Goal: Task Accomplishment & Management: Complete application form

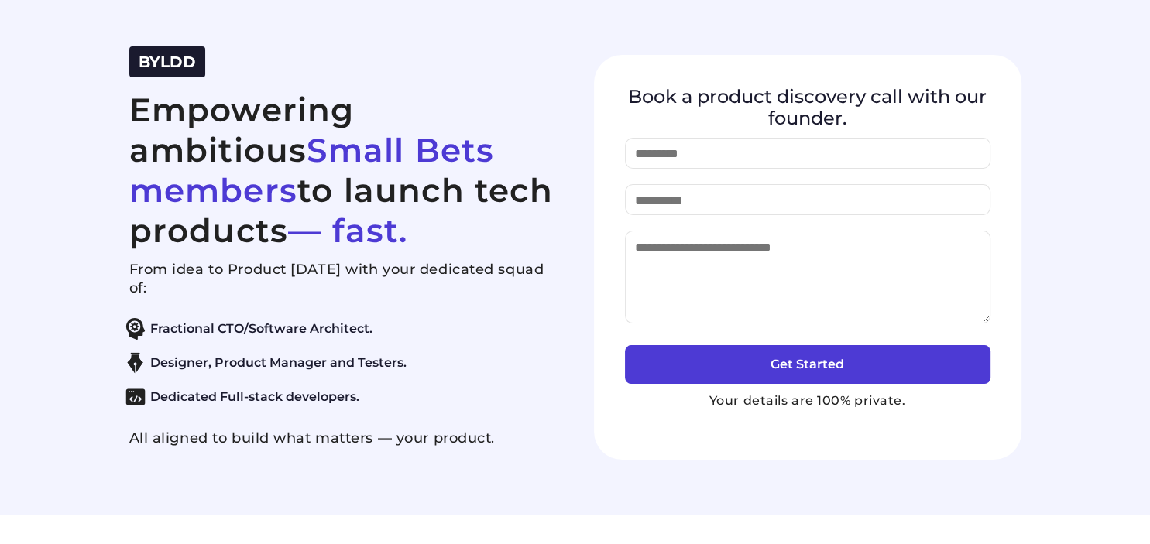
click at [68, 151] on section "BYLDD Empowering ambitious Small Bets members to launch tech products — fast. F…" at bounding box center [575, 257] width 1150 height 515
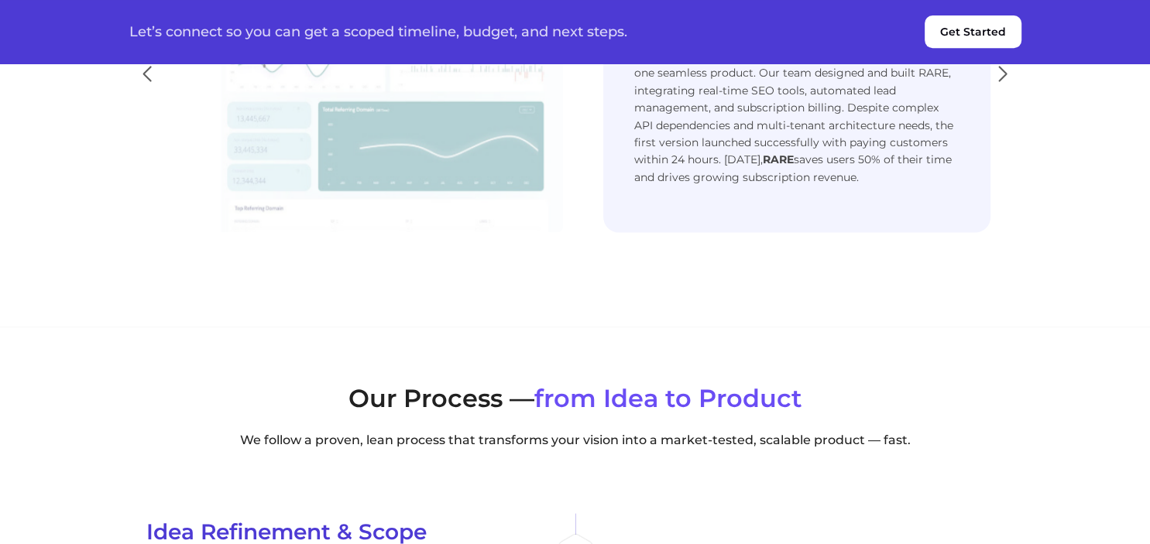
scroll to position [2870, 0]
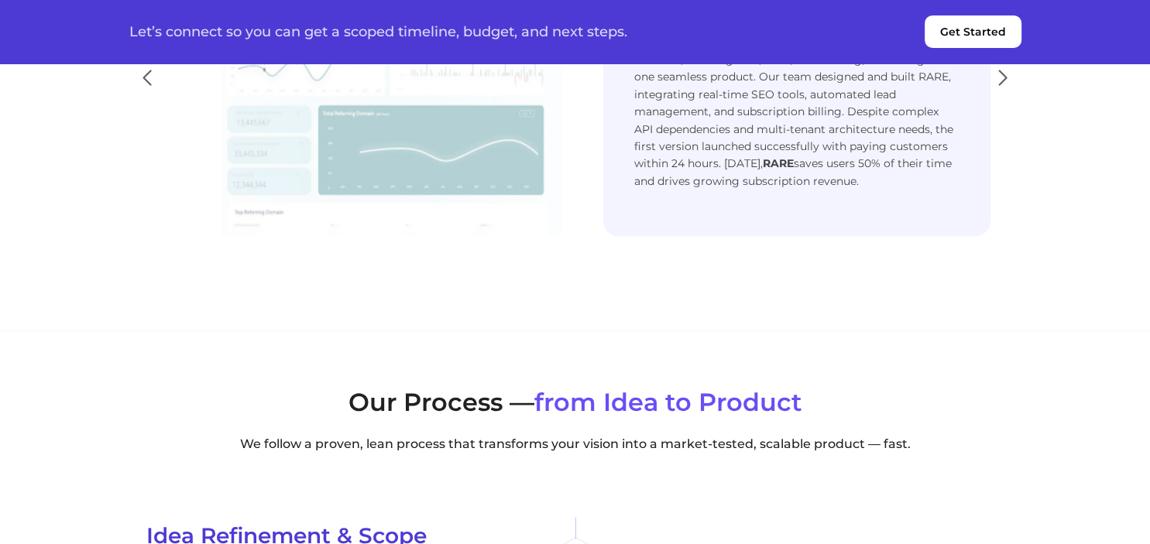
click at [1005, 95] on div "Next slide" at bounding box center [1003, 78] width 21 height 34
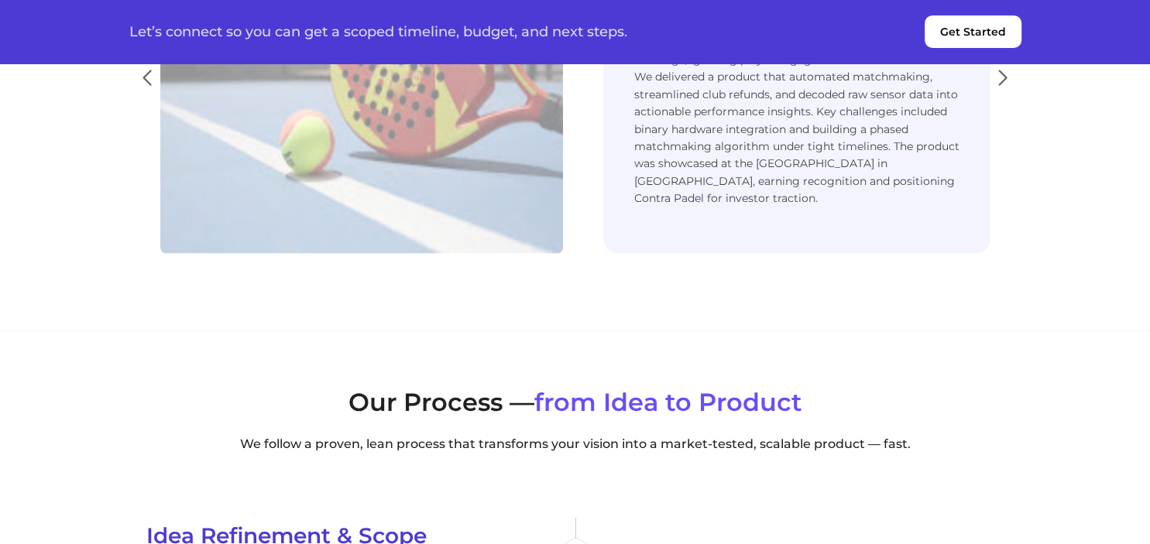
click at [1005, 95] on div "Next slide" at bounding box center [1003, 78] width 21 height 34
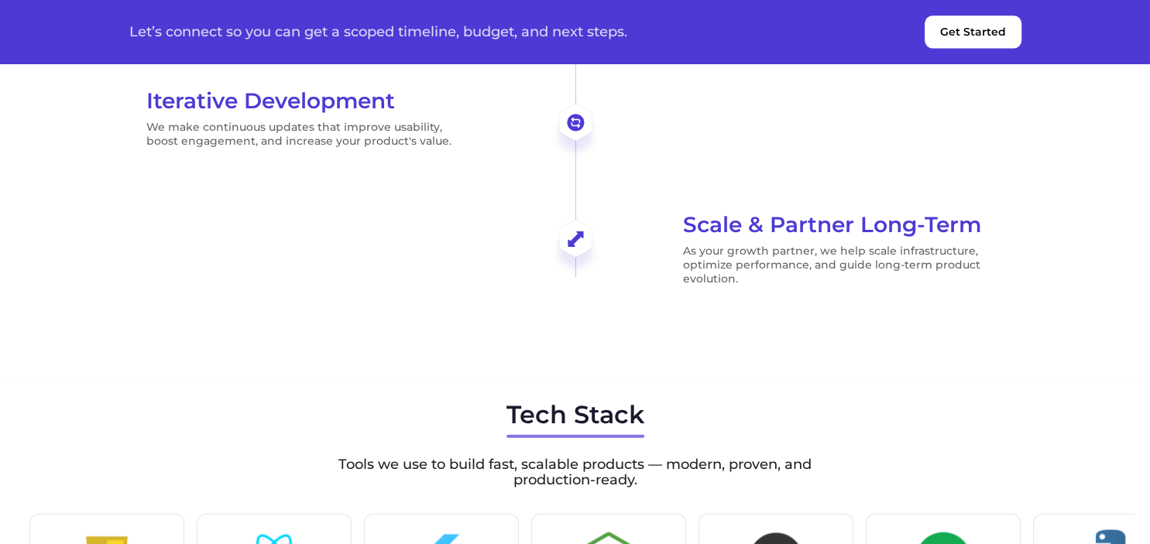
scroll to position [3770, 0]
drag, startPoint x: 229, startPoint y: 188, endPoint x: 151, endPoint y: 182, distance: 78.5
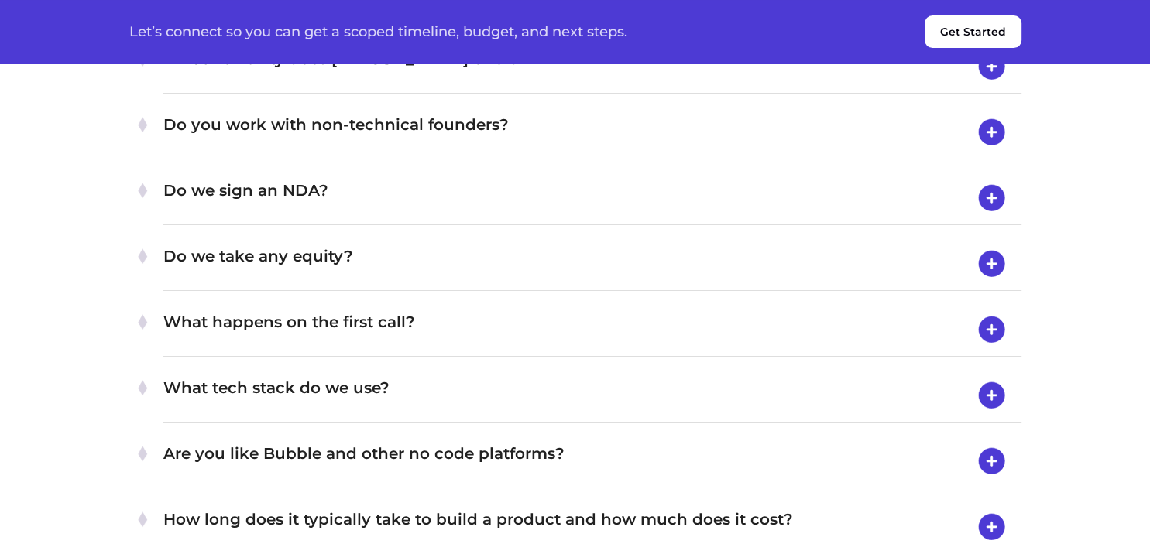
scroll to position [5814, 0]
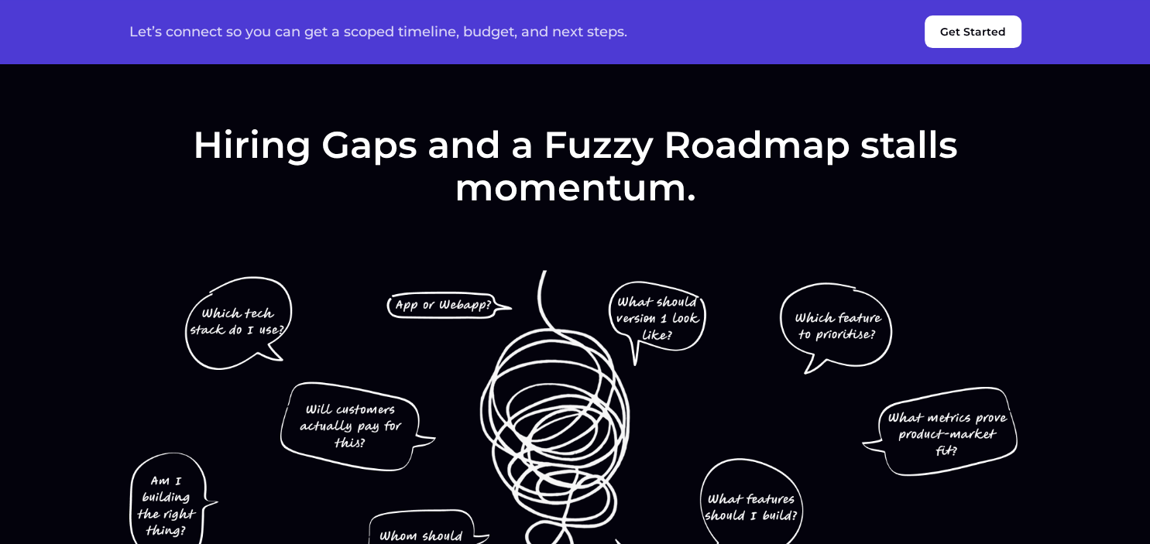
scroll to position [0, 0]
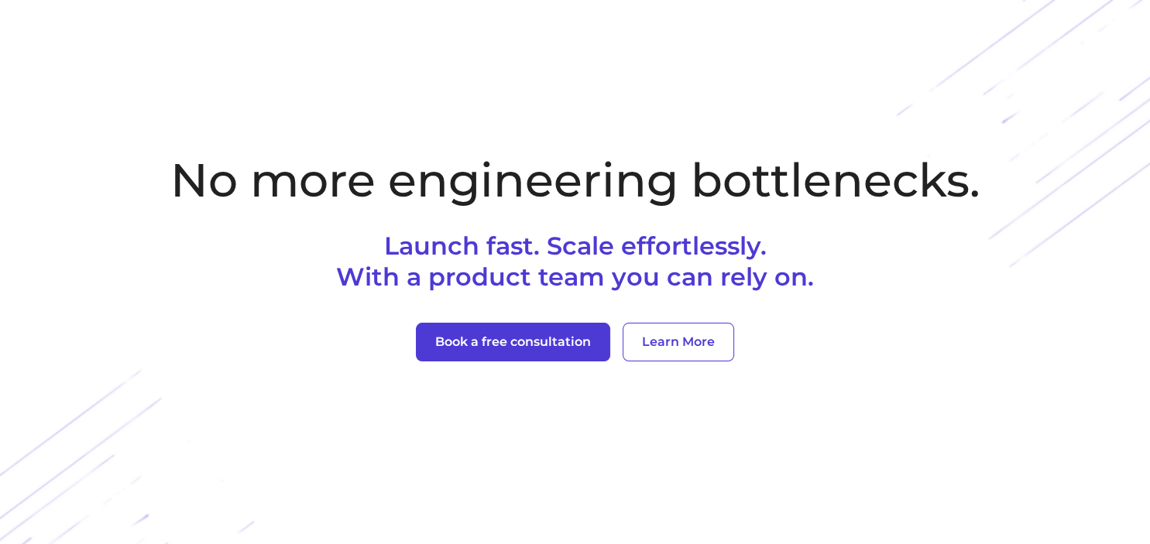
click at [105, 132] on section "No more engineering bottlenecks. Launch fast. Scale effortlessly. With a produc…" at bounding box center [575, 272] width 1150 height 544
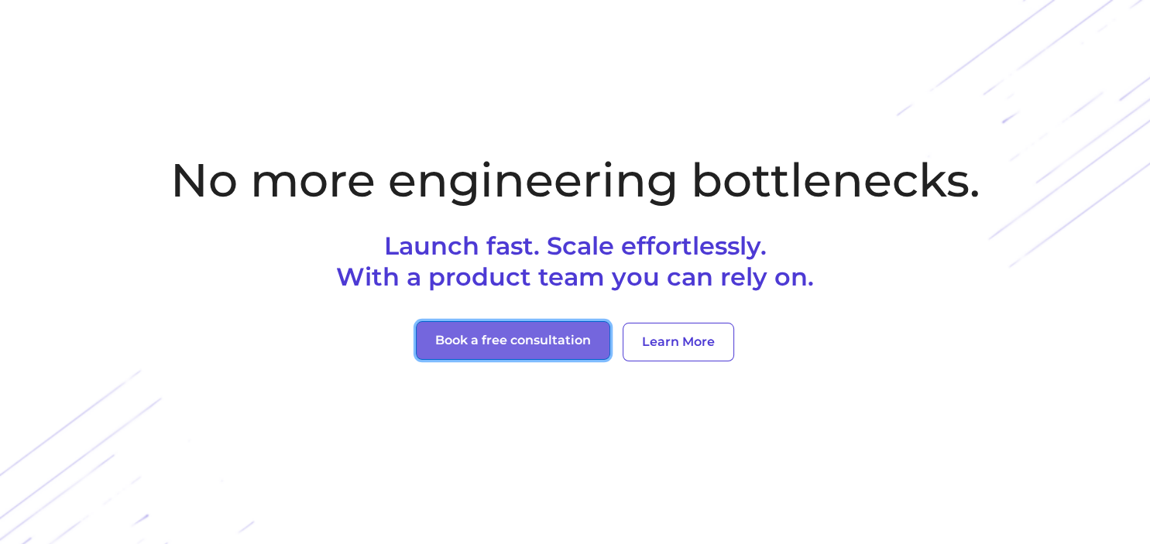
click at [507, 338] on button "Book a free consultation" at bounding box center [513, 340] width 194 height 39
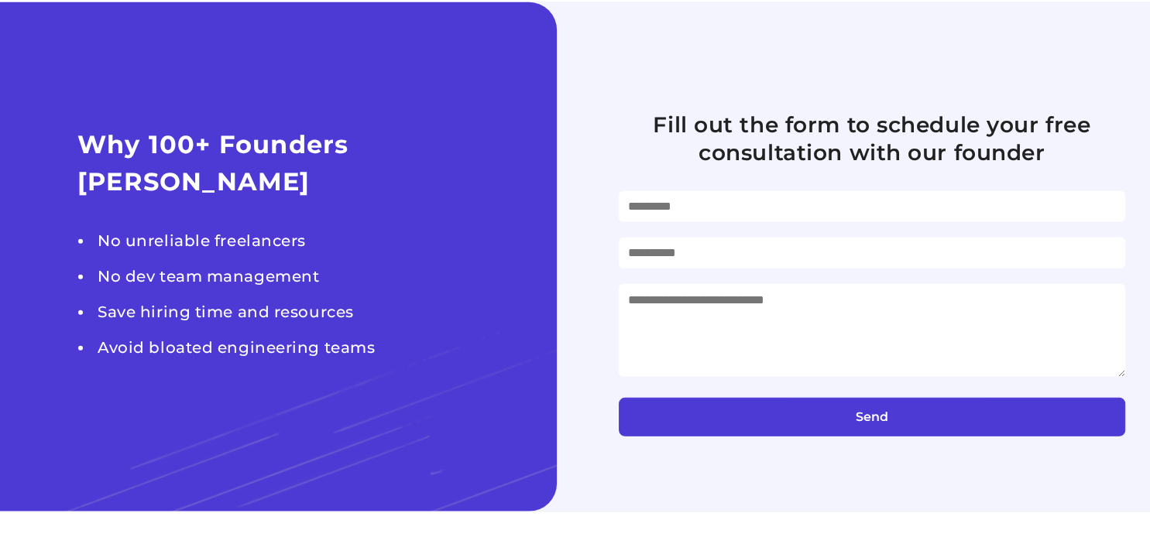
scroll to position [3946, 0]
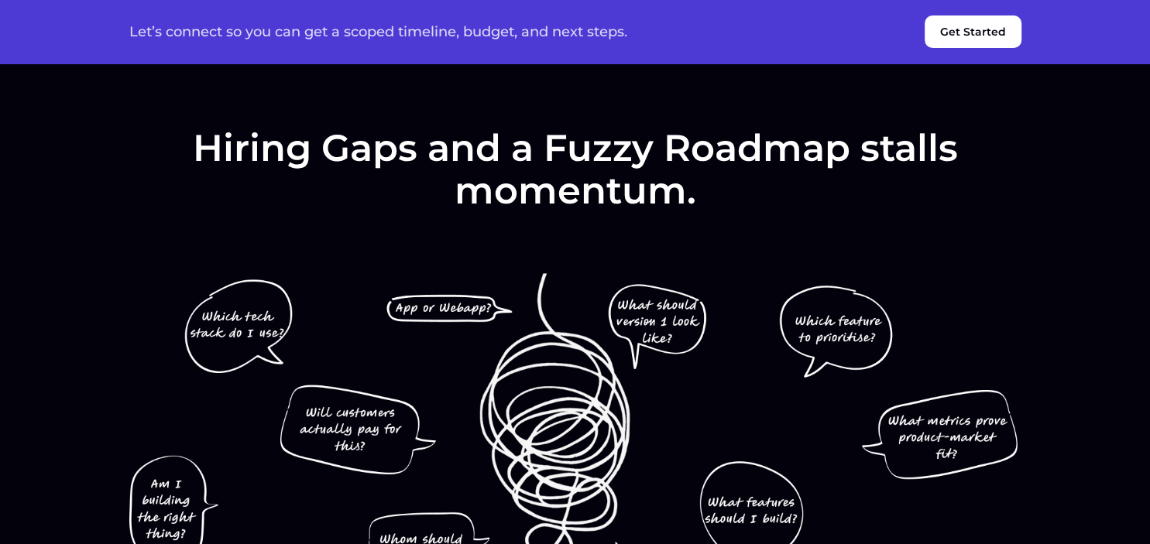
click at [958, 40] on button "Get Started" at bounding box center [973, 31] width 97 height 33
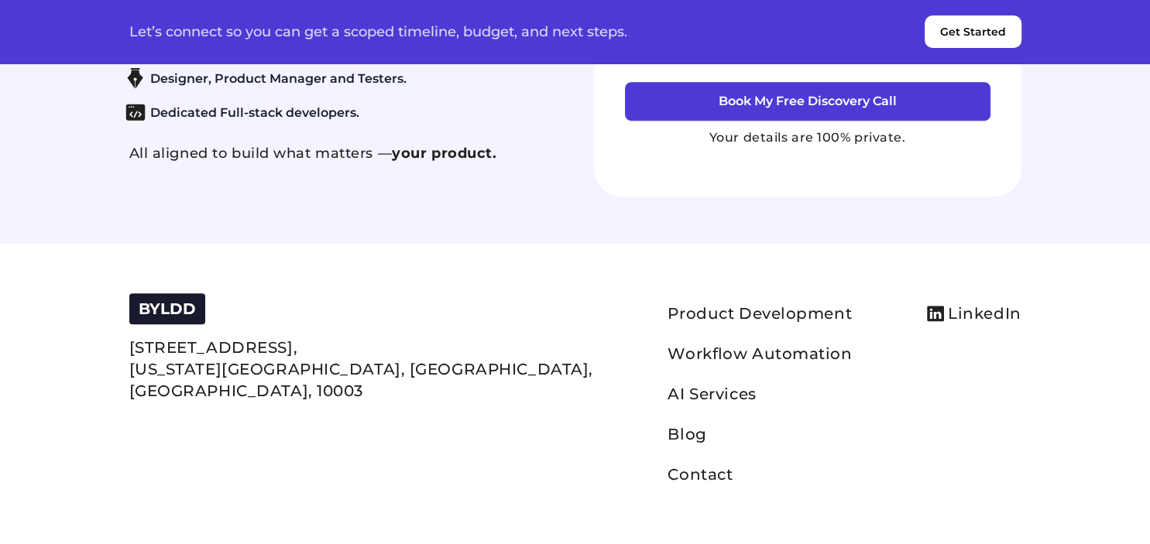
scroll to position [6841, 0]
click at [668, 484] on link "Contact" at bounding box center [700, 474] width 65 height 19
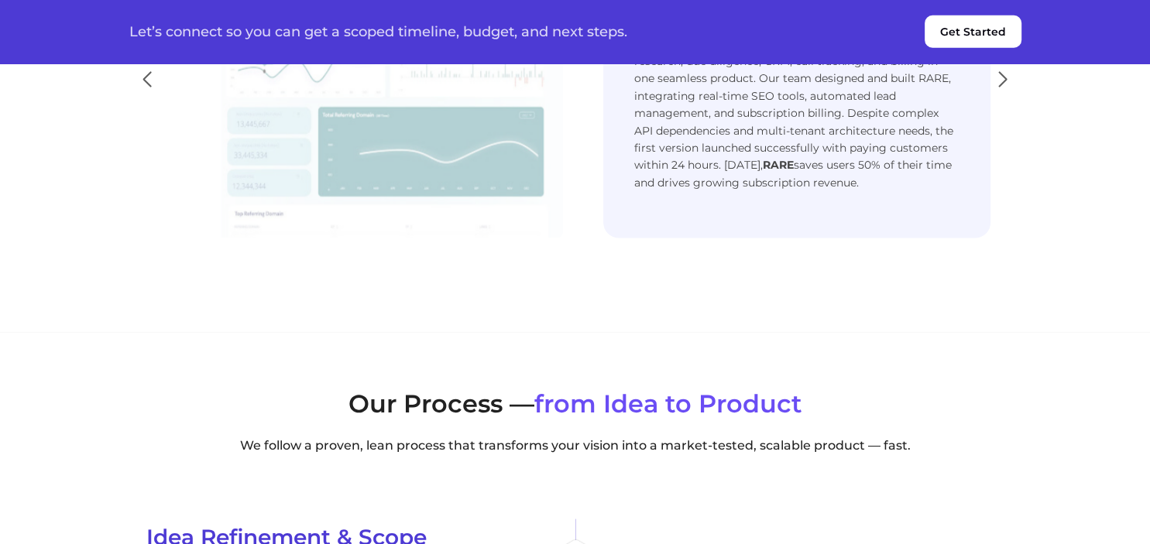
scroll to position [2863, 0]
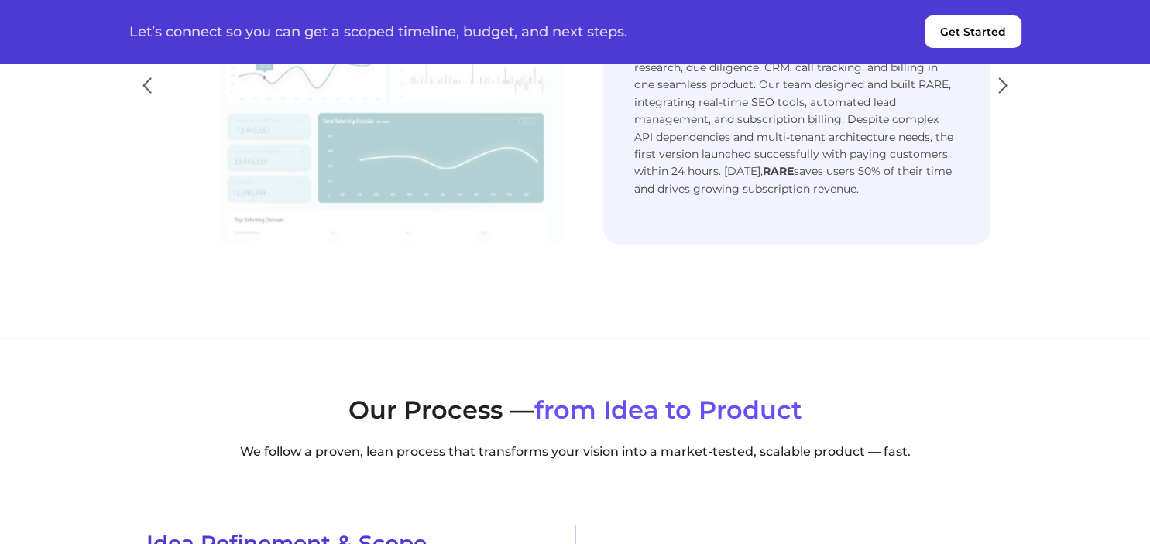
click at [1008, 102] on div "Next slide" at bounding box center [1003, 85] width 21 height 34
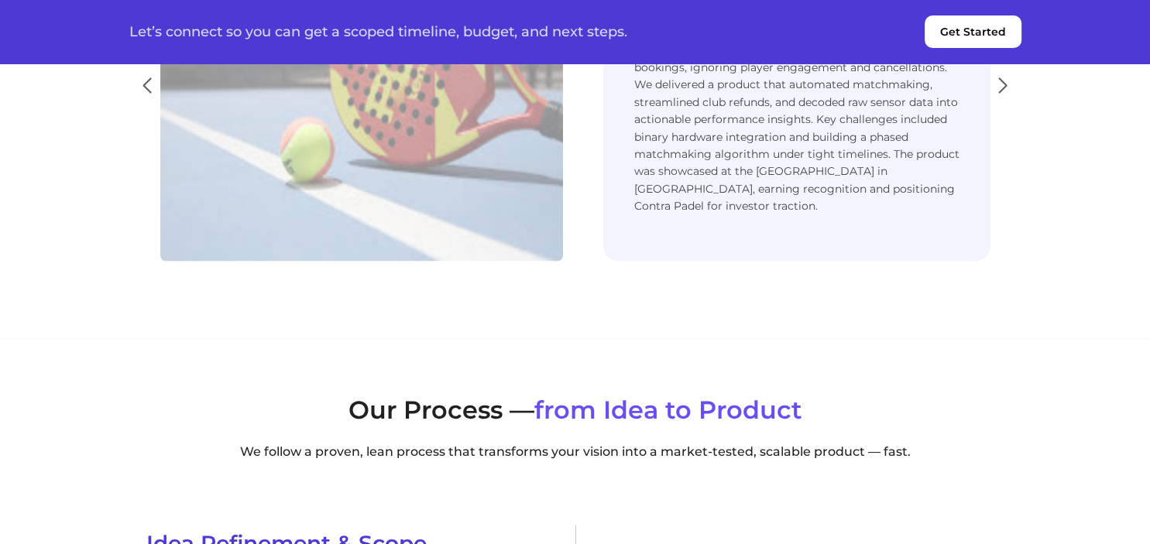
click at [1008, 102] on div "Next slide" at bounding box center [1003, 85] width 21 height 34
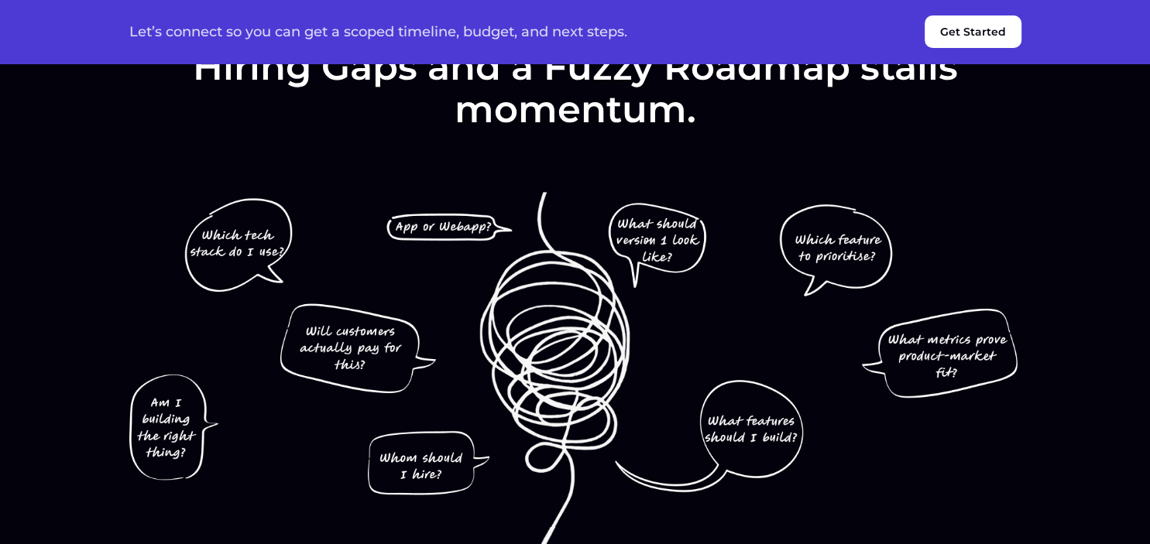
scroll to position [0, 0]
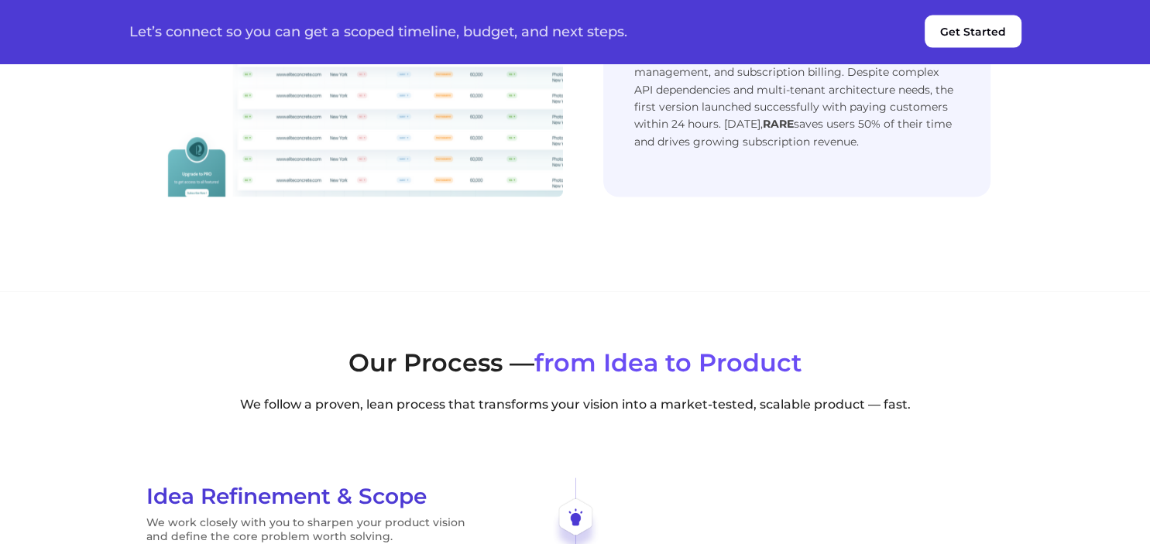
scroll to position [2945, 0]
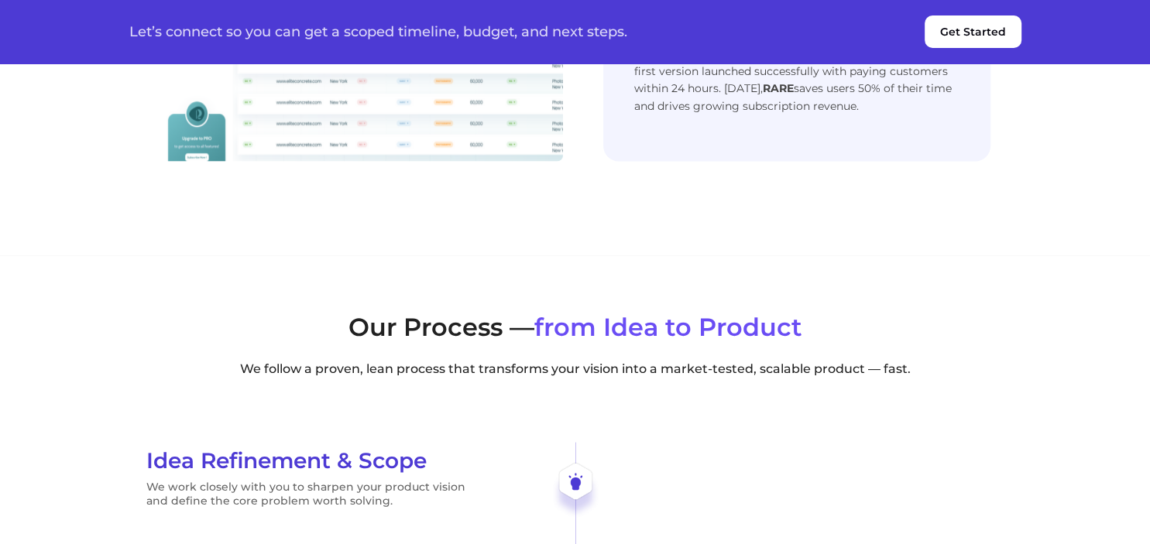
click at [1003, 20] on div "Next slide" at bounding box center [1003, 3] width 21 height 34
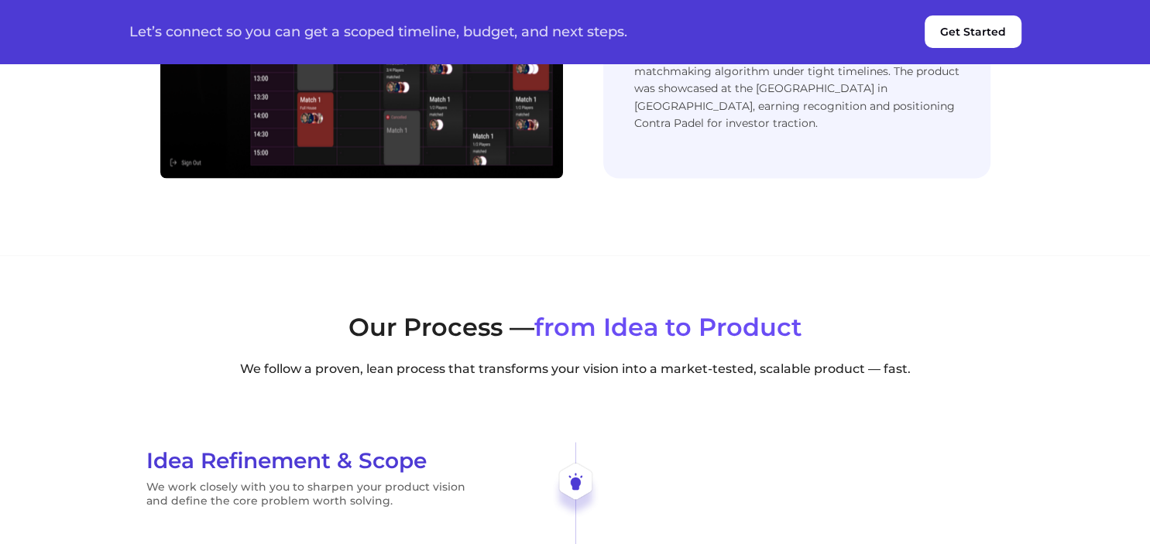
click at [1003, 20] on div "Next slide" at bounding box center [1003, 3] width 21 height 34
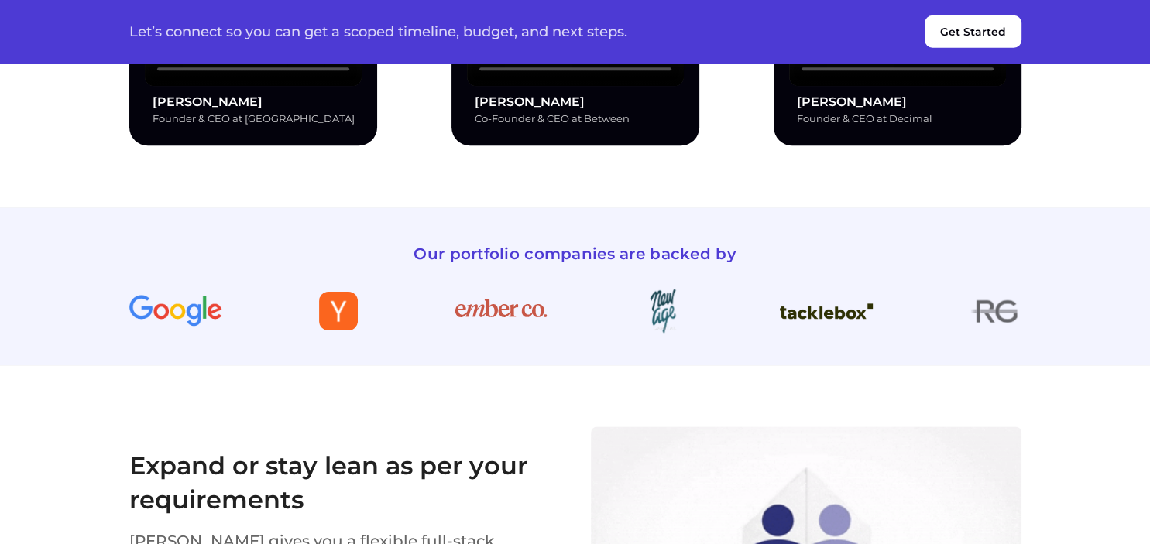
scroll to position [1815, 0]
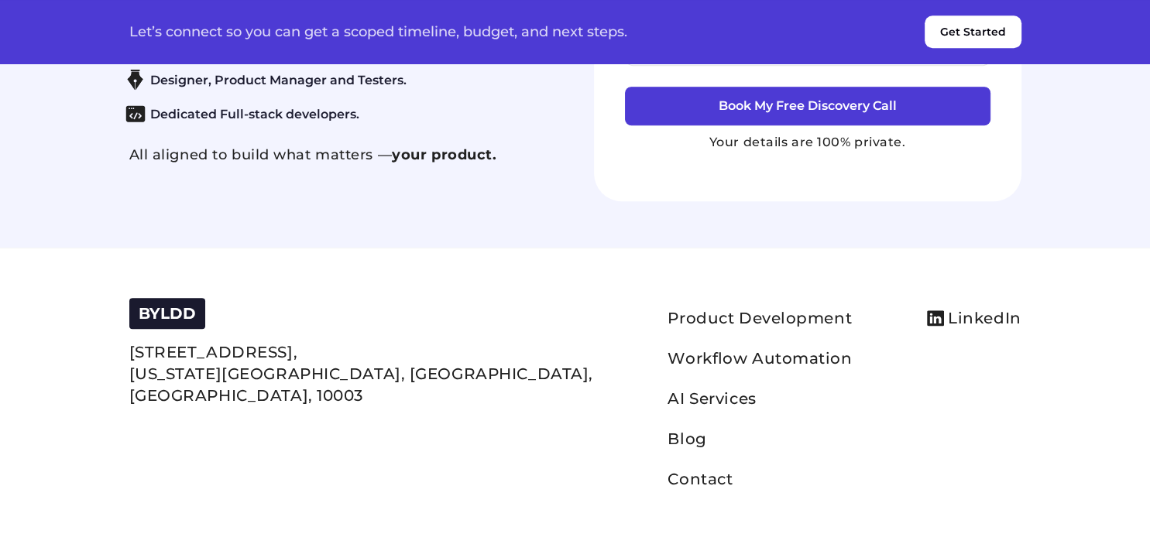
scroll to position [6590, 0]
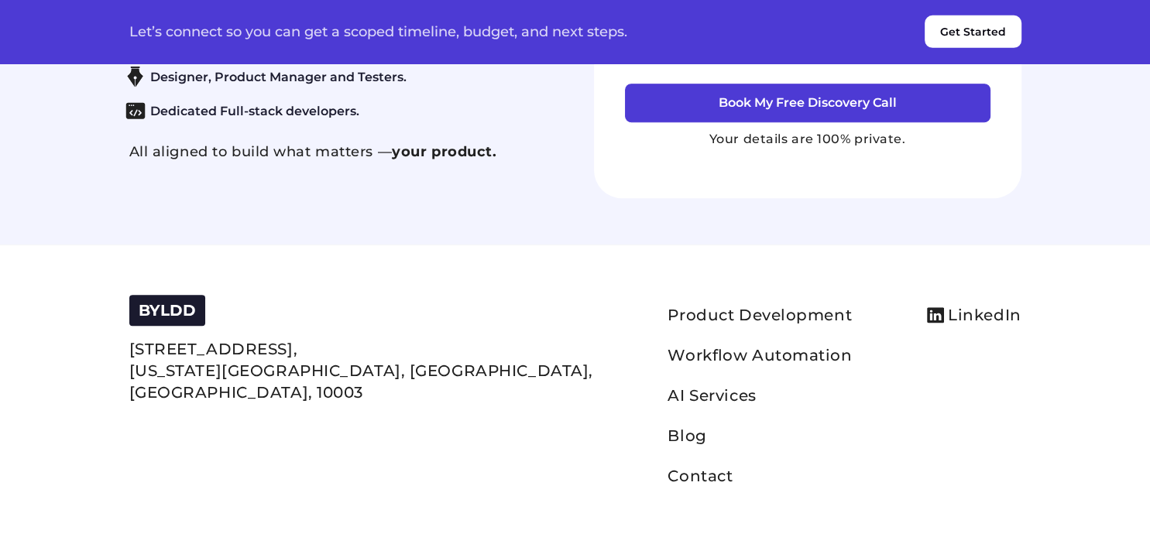
type input "****"
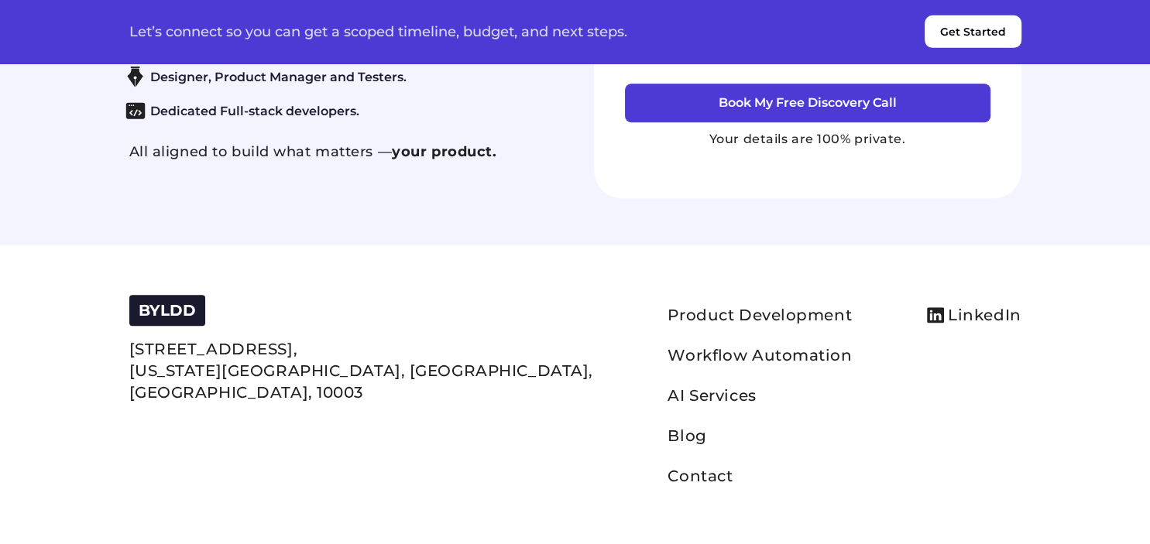
type input "**********"
click at [836, 63] on textarea at bounding box center [808, 16] width 366 height 93
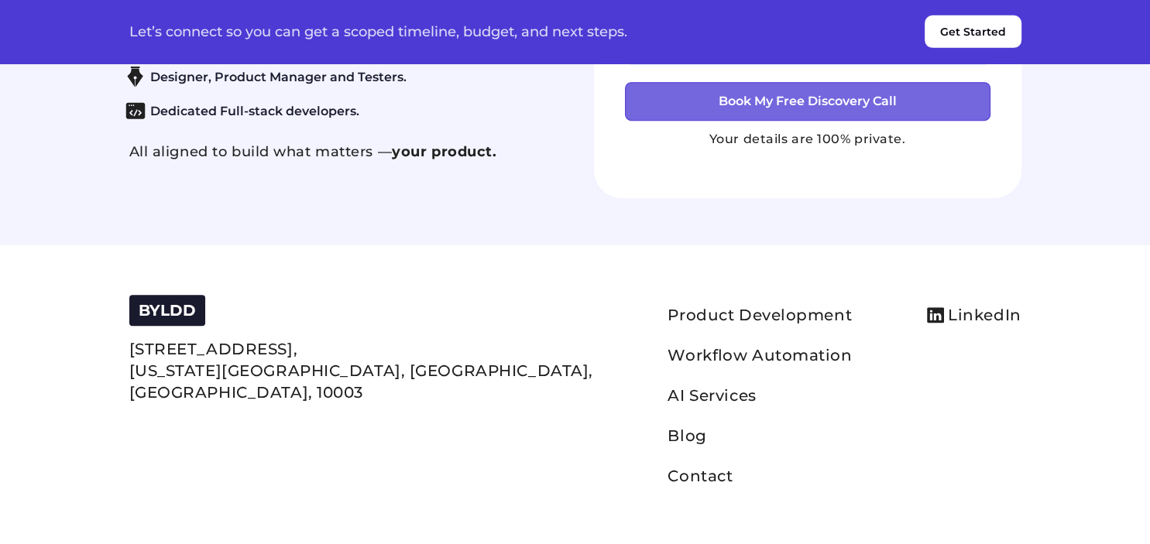
type textarea "****"
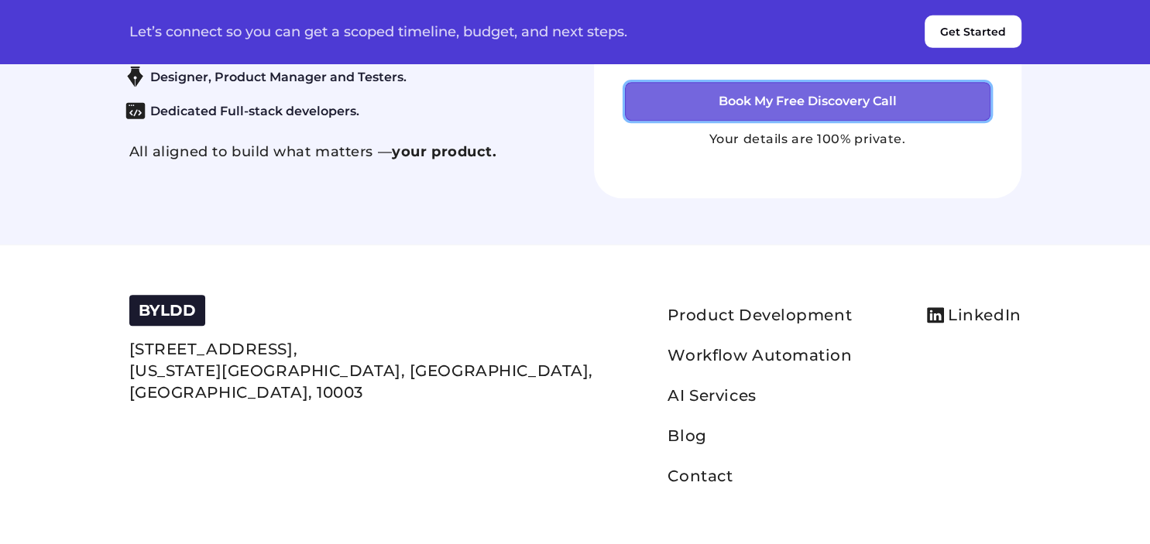
click at [811, 121] on button "Book My Free Discovery Call" at bounding box center [808, 101] width 366 height 39
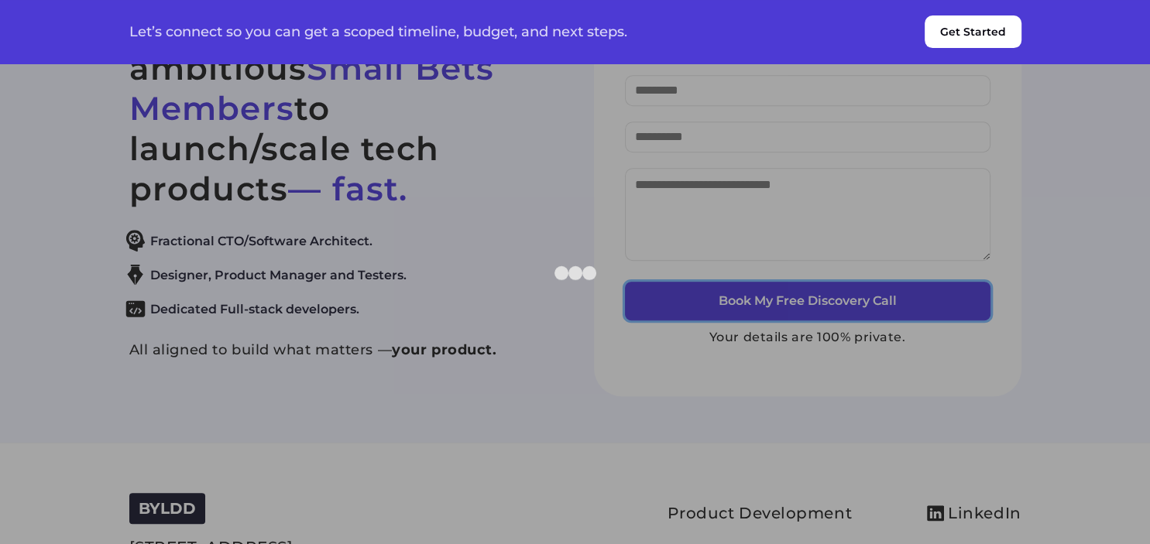
scroll to position [6425, 0]
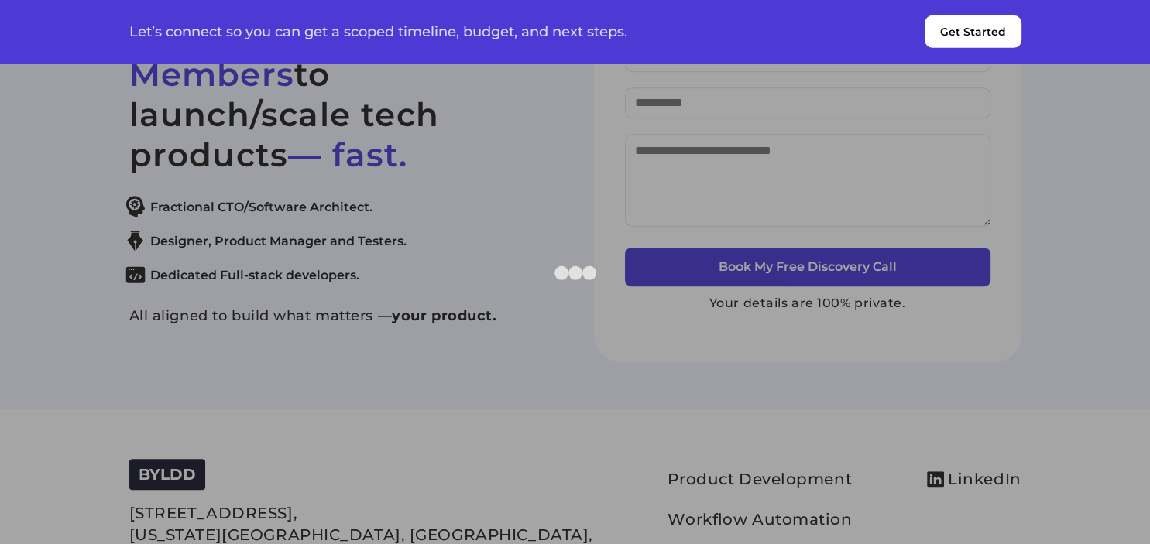
click at [1046, 2] on section "Let’s connect so you can get a scoped timeline, budget, and next steps. Get Sta…" at bounding box center [575, 32] width 1150 height 64
drag, startPoint x: 1047, startPoint y: 12, endPoint x: 1070, endPoint y: 21, distance: 25.0
click at [1049, 12] on section "Let’s connect so you can get a scoped timeline, budget, and next steps. Get Sta…" at bounding box center [575, 32] width 1150 height 64
drag, startPoint x: 1070, startPoint y: 21, endPoint x: 1050, endPoint y: 19, distance: 20.3
click at [1068, 23] on section "Let’s connect so you can get a scoped timeline, budget, and next steps. Get Sta…" at bounding box center [575, 32] width 1150 height 64
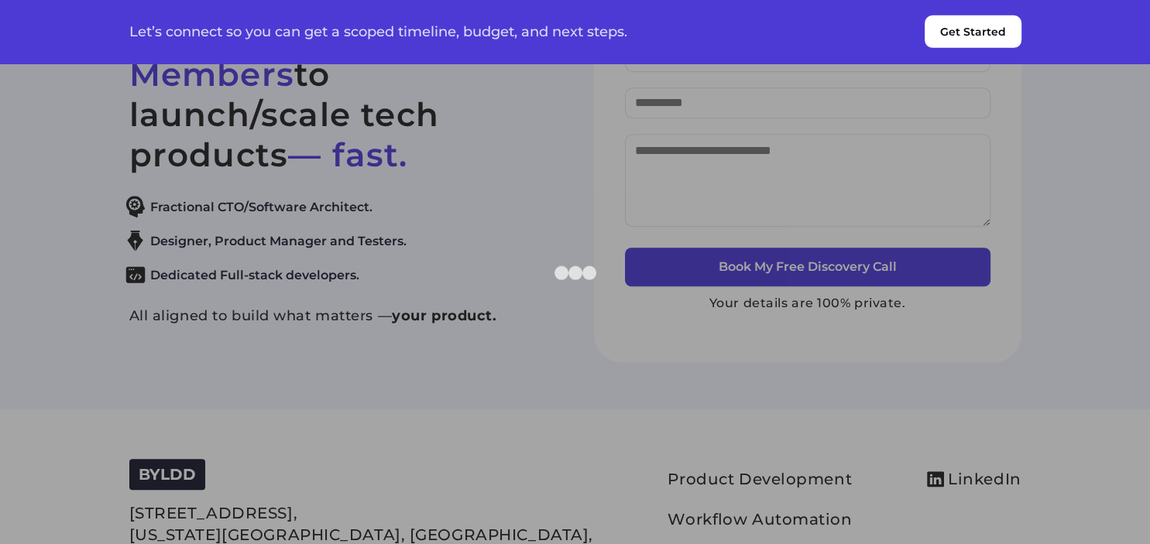
drag, startPoint x: 1050, startPoint y: 19, endPoint x: 1038, endPoint y: 1, distance: 21.7
click at [1040, 4] on section "Let’s connect so you can get a scoped timeline, budget, and next steps. Get Sta…" at bounding box center [575, 32] width 1150 height 64
drag, startPoint x: 853, startPoint y: 18, endPoint x: 835, endPoint y: 63, distance: 48.3
click at [844, 32] on div "Let’s connect so you can get a scoped timeline, budget, and next steps. Get Sta…" at bounding box center [575, 31] width 929 height 33
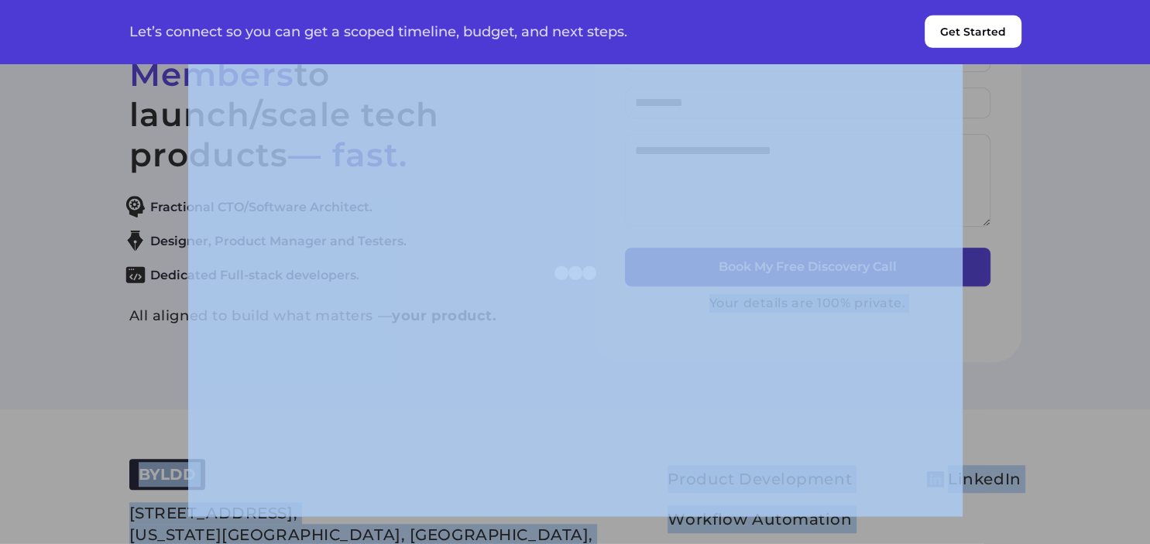
drag, startPoint x: 835, startPoint y: 63, endPoint x: 1018, endPoint y: 101, distance: 186.8
drag, startPoint x: 1097, startPoint y: 105, endPoint x: 1115, endPoint y: 141, distance: 39.8
click at [1115, 105] on div at bounding box center [575, 272] width 1150 height 544
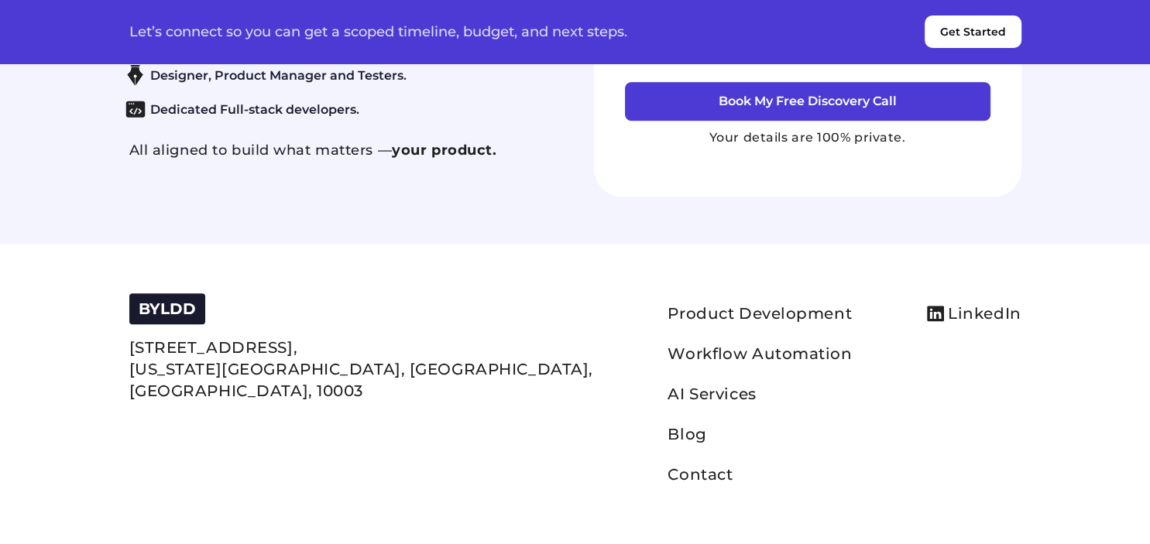
scroll to position [6841, 0]
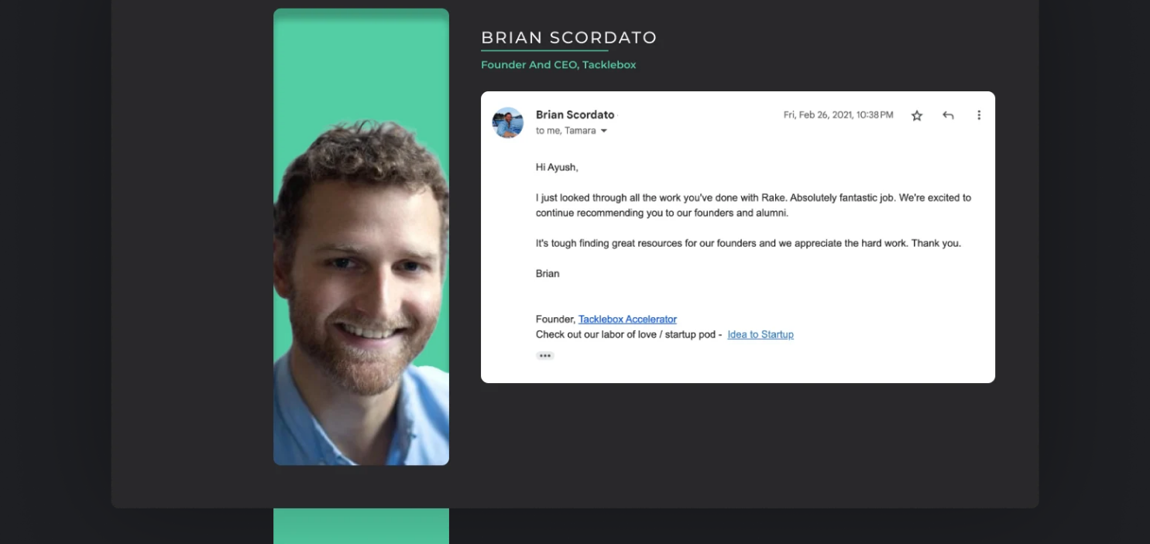
scroll to position [2535, 0]
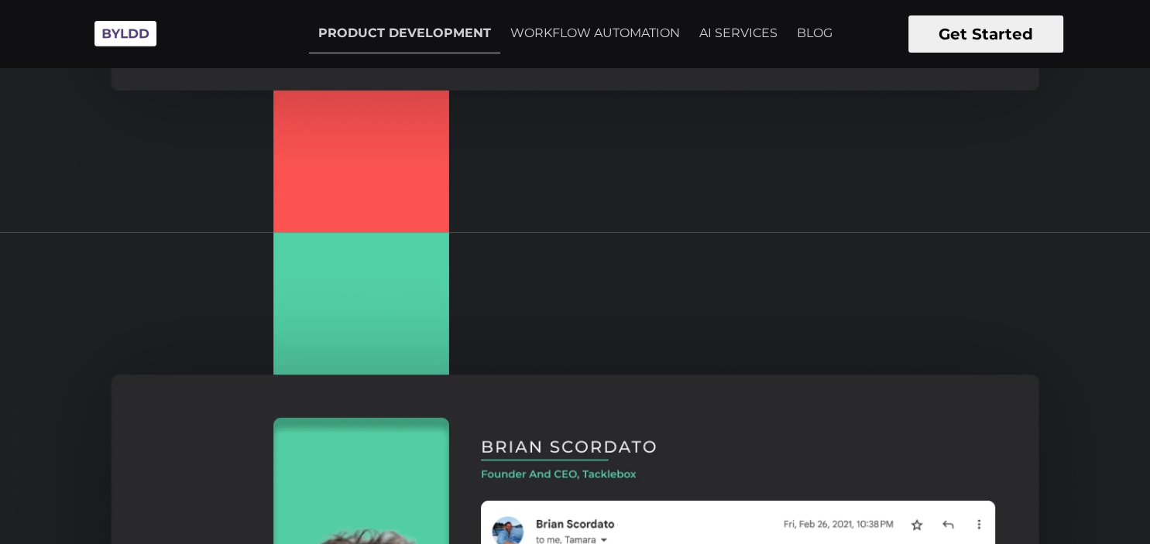
click at [953, 33] on button "Get Started" at bounding box center [986, 33] width 155 height 37
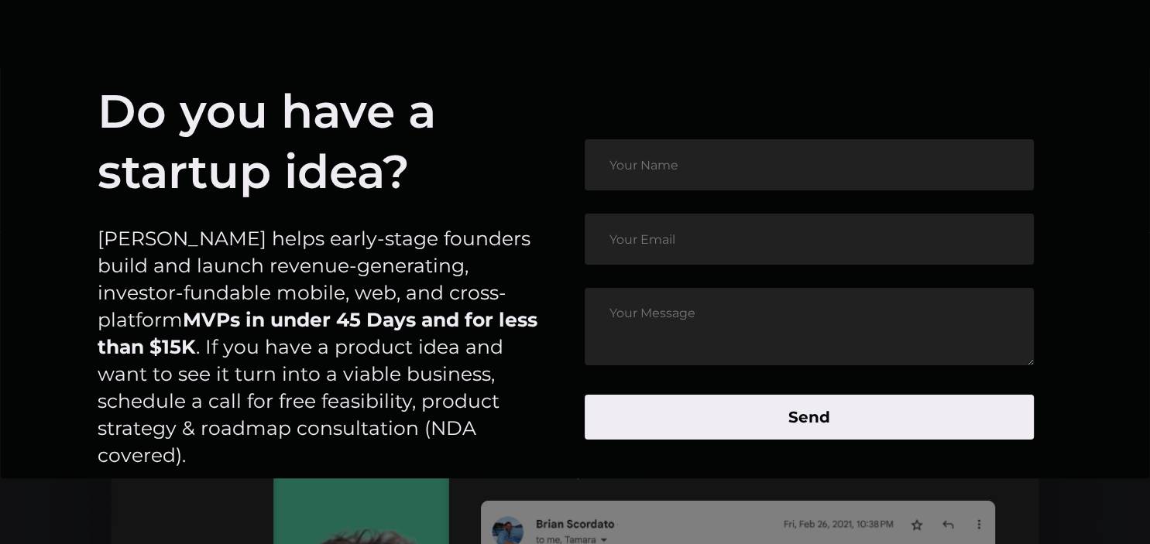
scroll to position [0, 0]
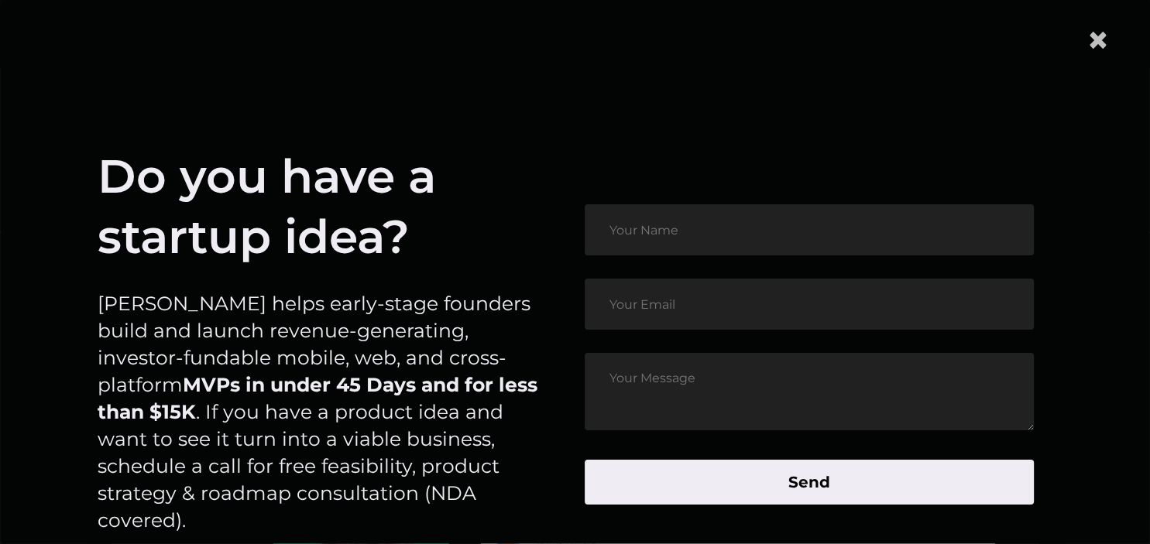
click at [1107, 39] on span "×" at bounding box center [1098, 39] width 23 height 47
